Goal: Find specific page/section: Find specific page/section

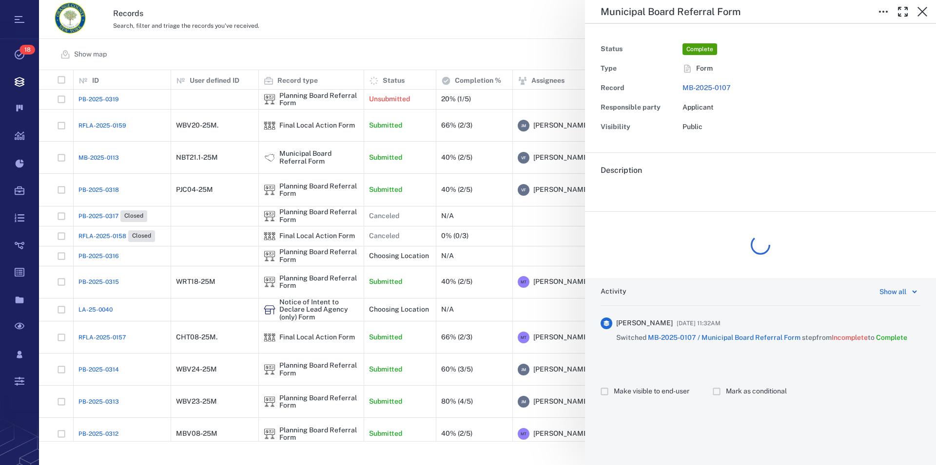
scroll to position [363, 888]
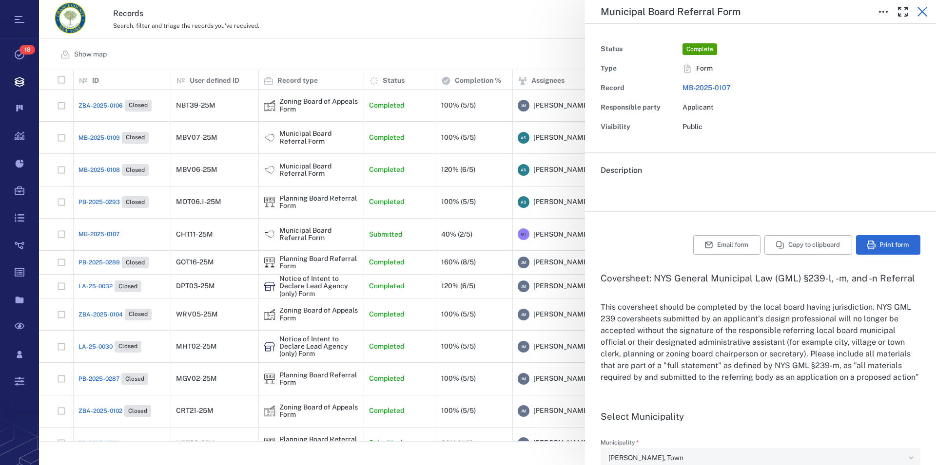
click at [920, 9] on icon "button" at bounding box center [922, 12] width 10 height 10
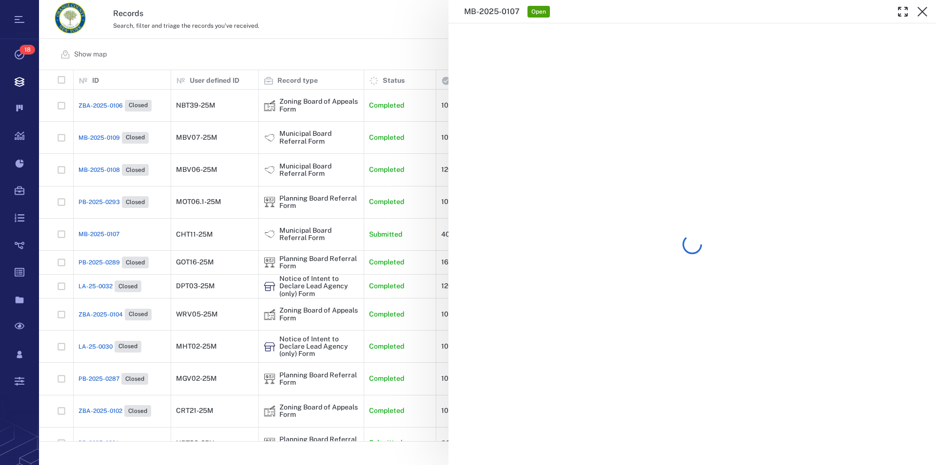
click at [920, 9] on icon "button" at bounding box center [922, 12] width 10 height 10
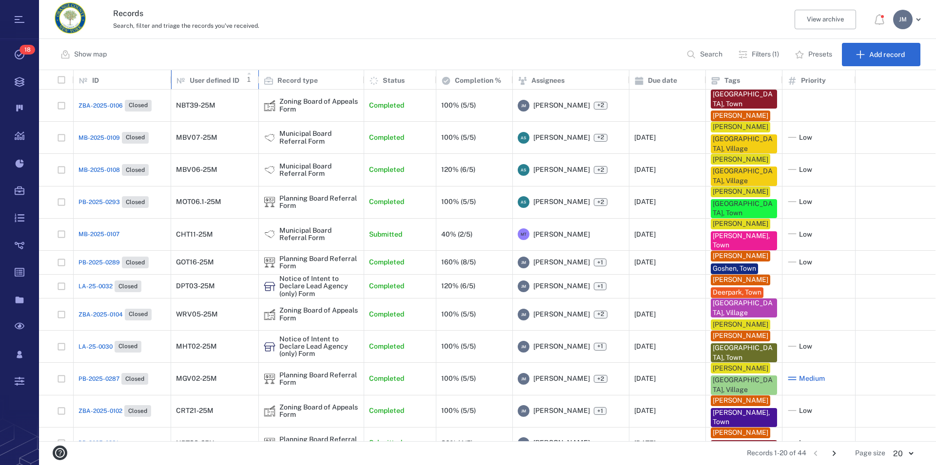
click at [215, 82] on p "User defined ID" at bounding box center [215, 81] width 50 height 10
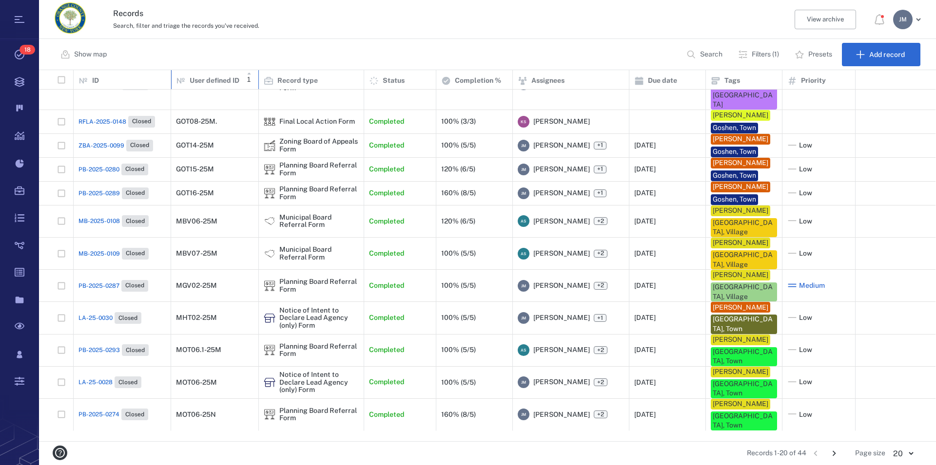
scroll to position [302, 0]
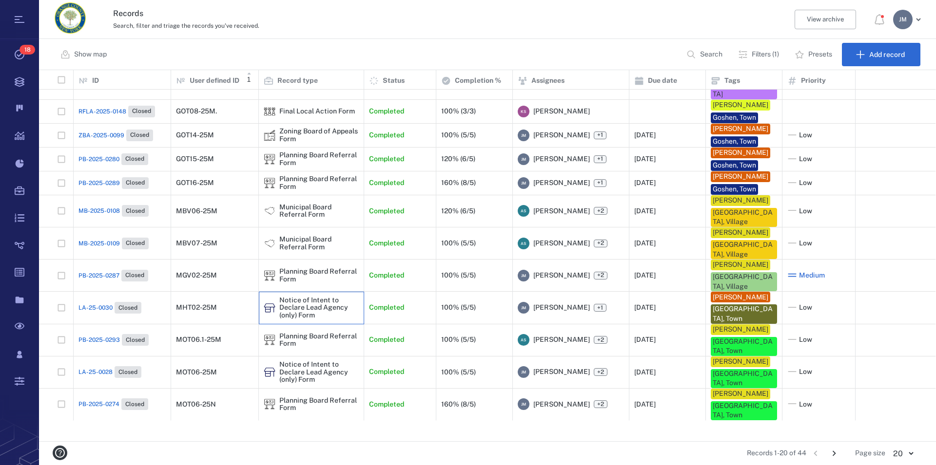
click at [286, 319] on div "Notice of Intent to Declare Lead Agency (only) Form" at bounding box center [318, 308] width 79 height 22
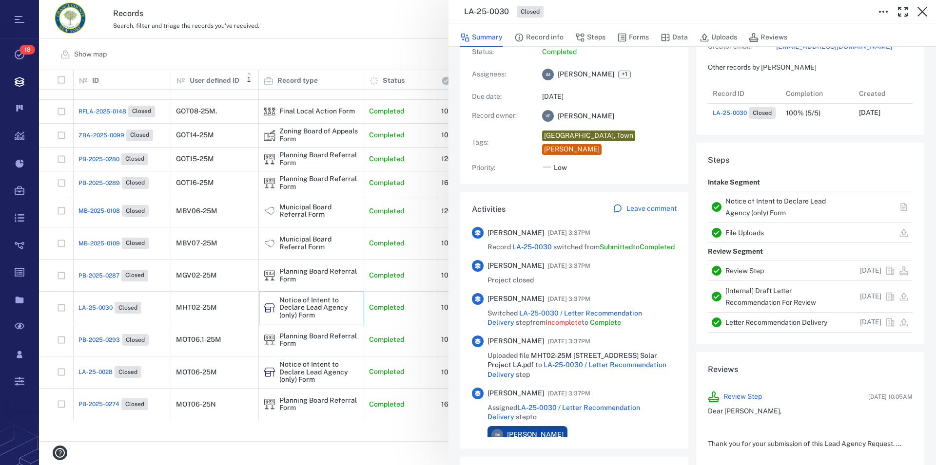
scroll to position [45, 0]
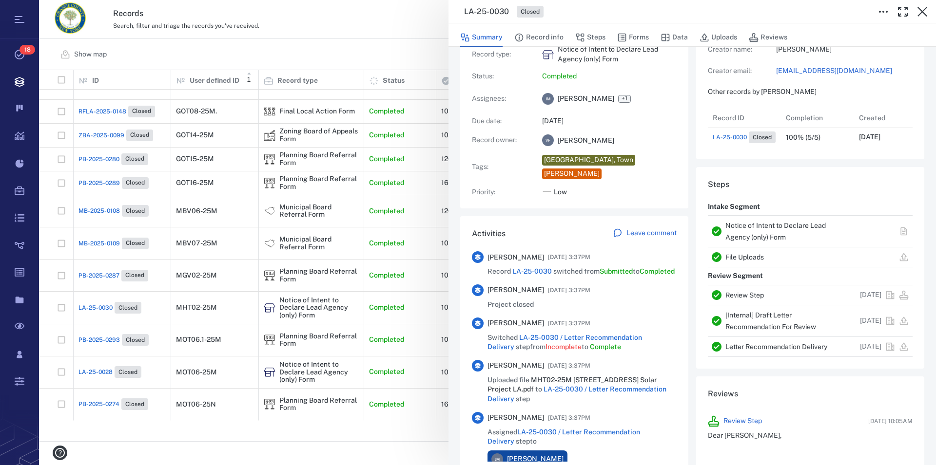
click at [757, 241] on div "Notice of Intent to Declare Lead Agency (only) Form" at bounding box center [785, 231] width 120 height 23
click at [750, 241] on link "Notice of Intent to Declare Lead Agency (only) Form" at bounding box center [775, 231] width 100 height 19
